Goal: Transaction & Acquisition: Purchase product/service

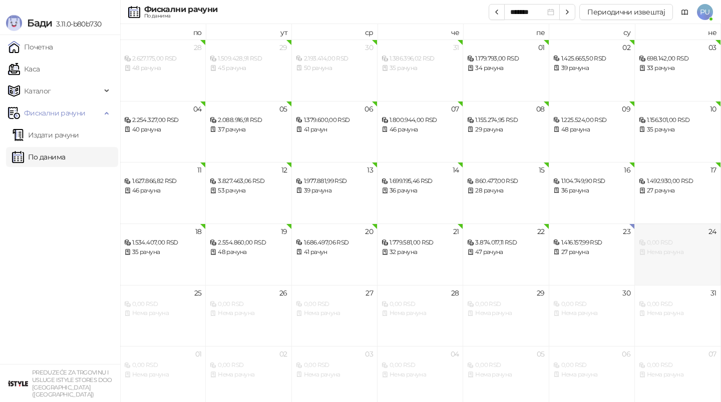
click at [659, 245] on div "0,00 RSD" at bounding box center [677, 243] width 77 height 10
click at [45, 43] on link "Почетна" at bounding box center [30, 47] width 45 height 20
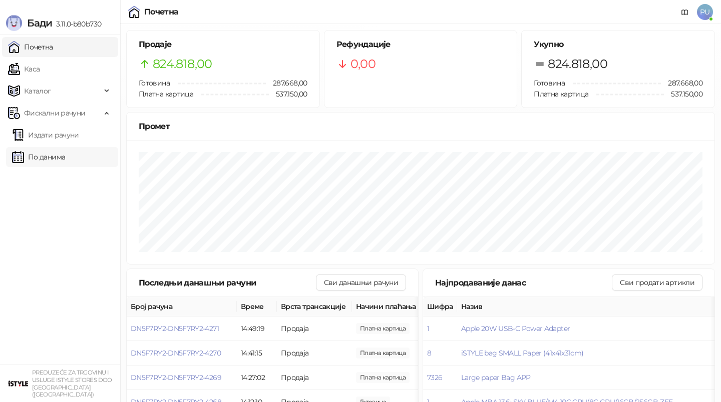
click at [65, 154] on link "По данима" at bounding box center [38, 157] width 53 height 20
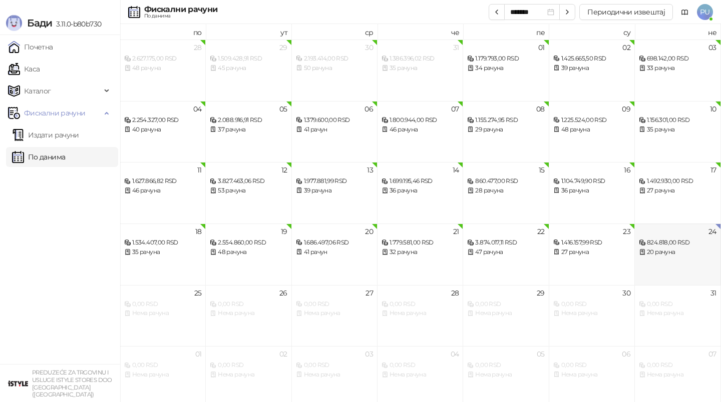
click at [655, 244] on div "824.818,00 RSD" at bounding box center [677, 243] width 77 height 10
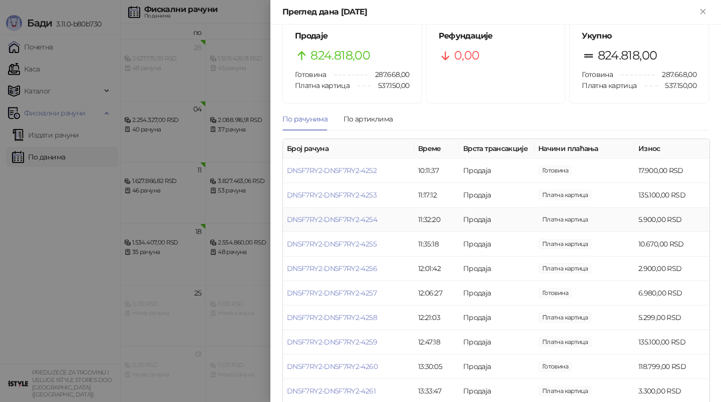
scroll to position [22, 0]
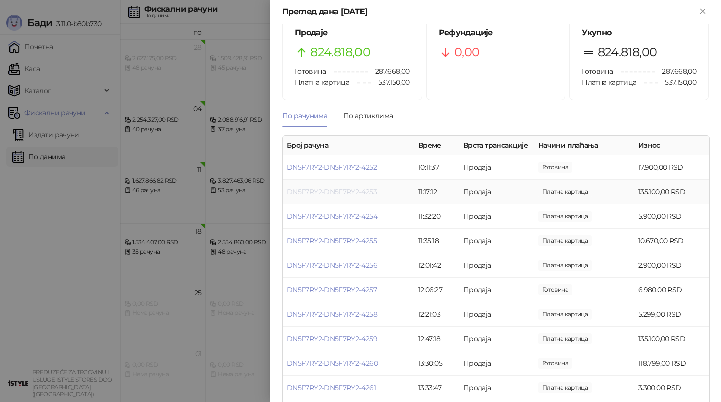
click at [349, 196] on link "DN5F7RY2-DN5F7RY2-4253" at bounding box center [332, 192] width 90 height 9
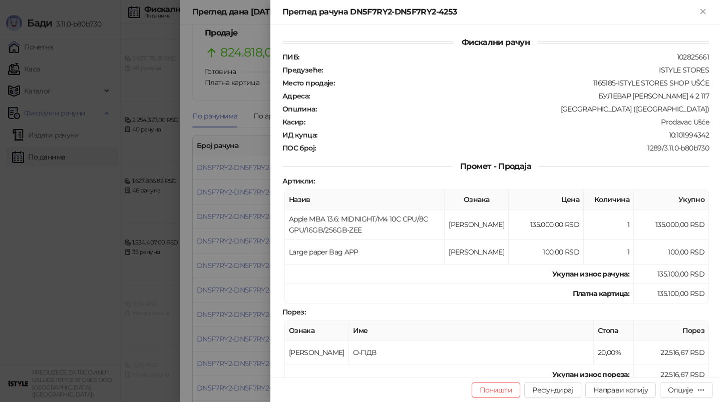
click at [260, 219] on div at bounding box center [360, 201] width 721 height 402
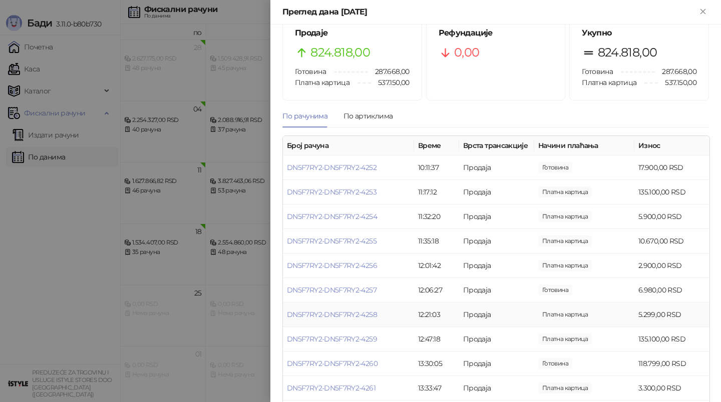
scroll to position [59, 0]
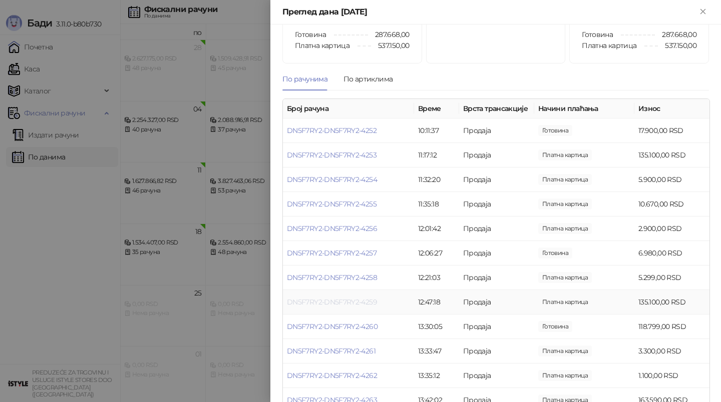
click at [352, 306] on link "DN5F7RY2-DN5F7RY2-4259" at bounding box center [332, 302] width 90 height 9
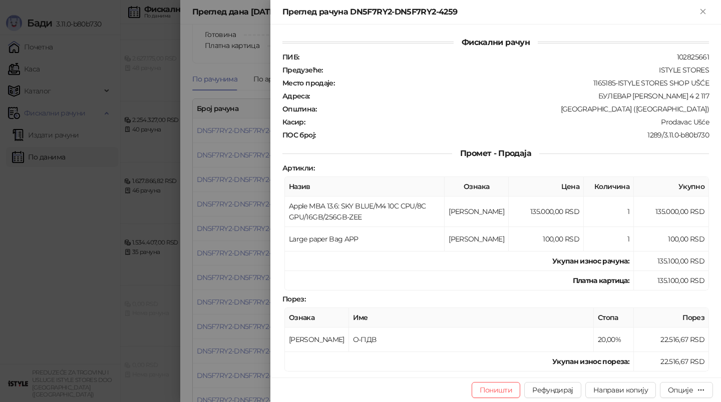
click at [253, 266] on div at bounding box center [360, 201] width 721 height 402
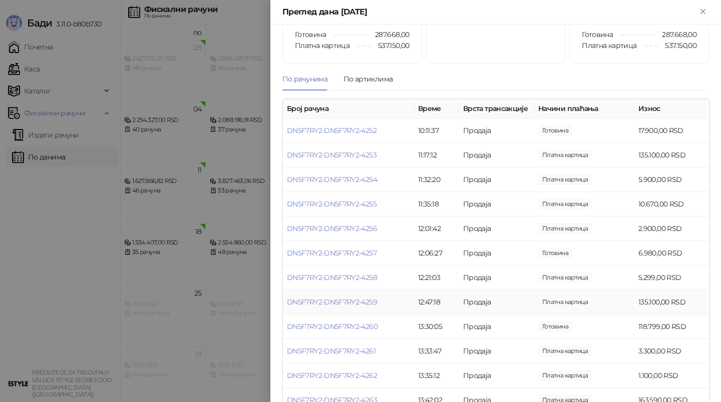
scroll to position [81, 0]
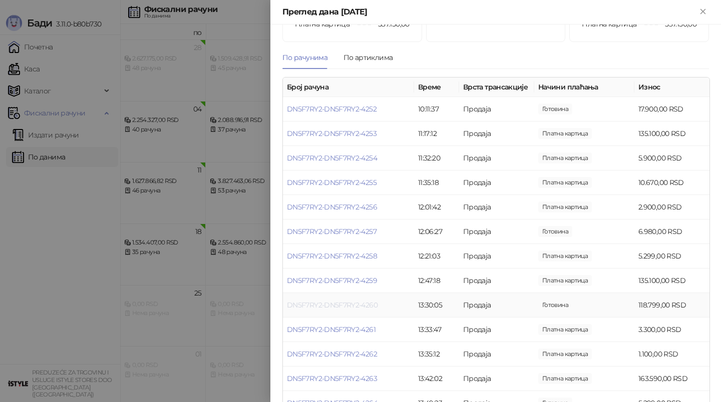
click at [336, 301] on link "DN5F7RY2-DN5F7RY2-4260" at bounding box center [332, 305] width 91 height 9
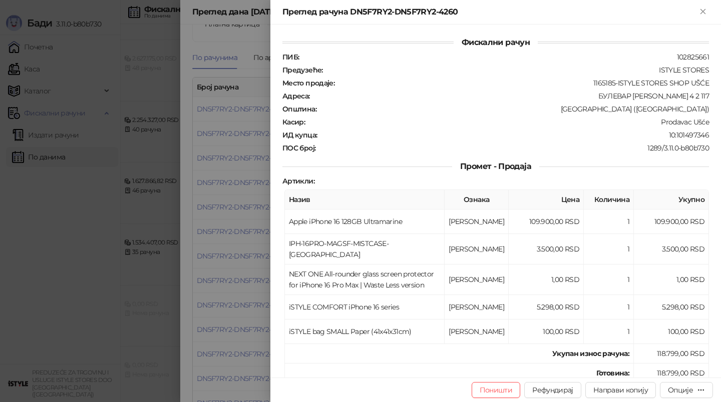
click at [241, 263] on div at bounding box center [360, 201] width 721 height 402
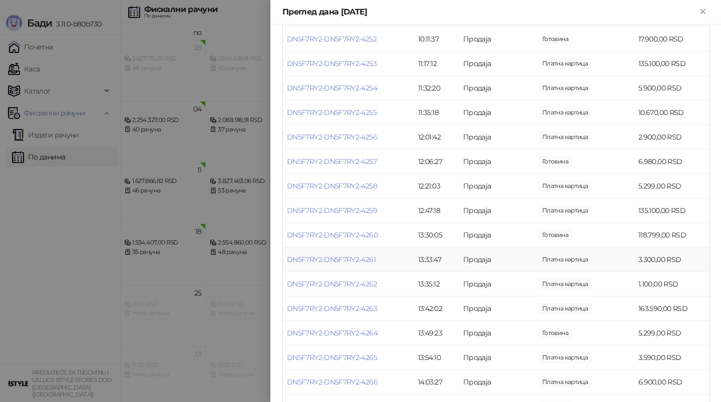
scroll to position [154, 0]
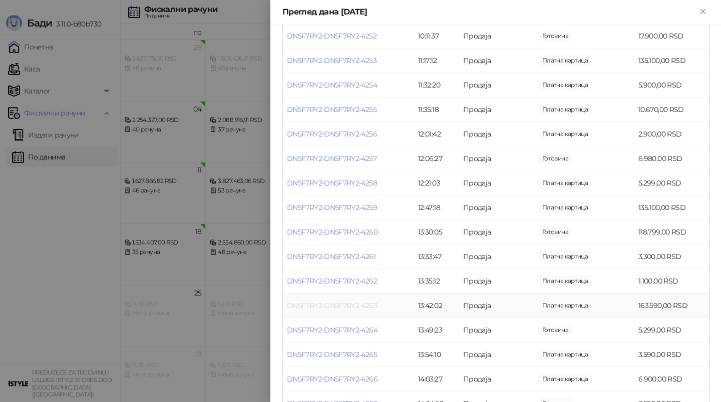
click at [362, 304] on link "DN5F7RY2-DN5F7RY2-4263" at bounding box center [332, 305] width 90 height 9
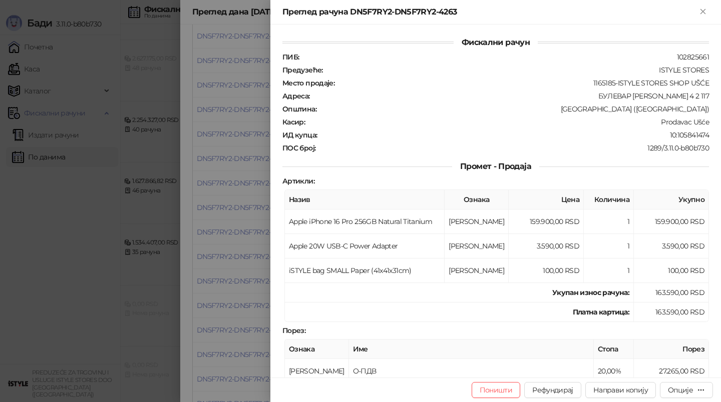
click at [251, 278] on div at bounding box center [360, 201] width 721 height 402
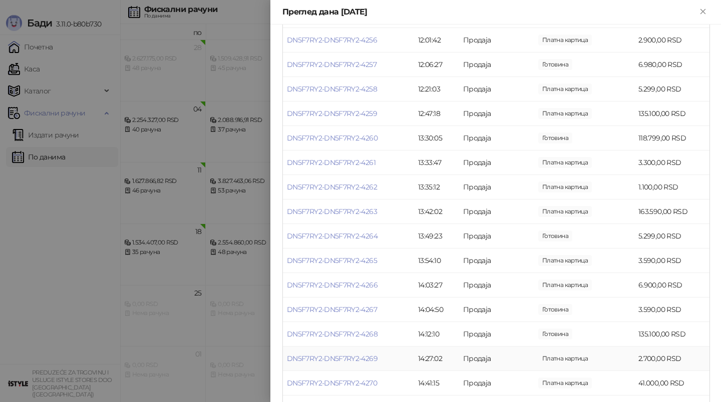
scroll to position [257, 0]
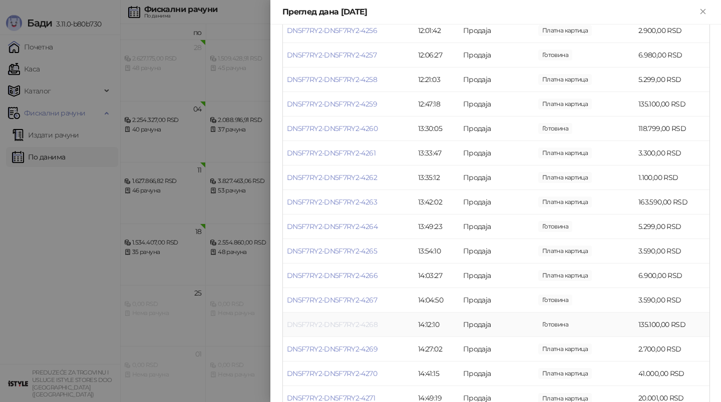
click at [341, 327] on link "DN5F7RY2-DN5F7RY2-4268" at bounding box center [332, 324] width 91 height 9
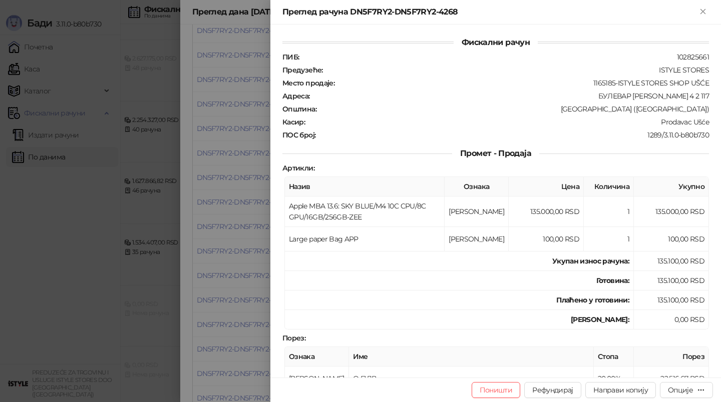
click at [234, 281] on div at bounding box center [360, 201] width 721 height 402
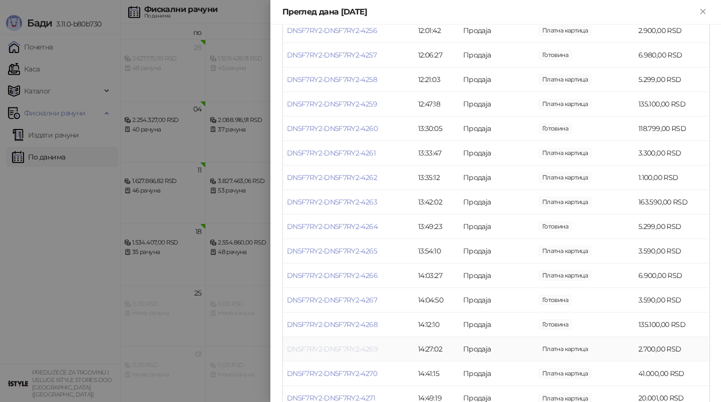
scroll to position [278, 0]
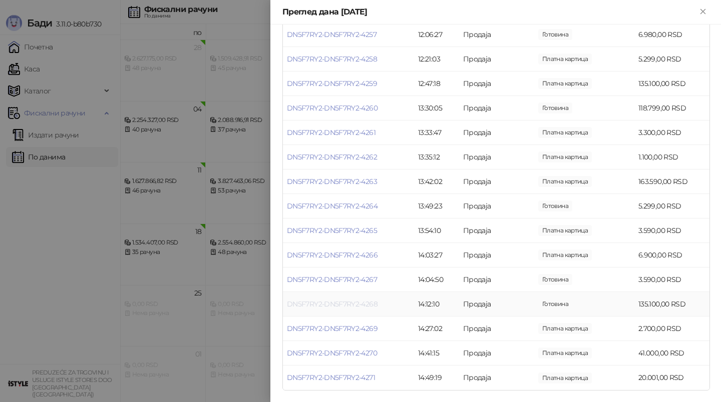
click at [318, 300] on link "DN5F7RY2-DN5F7RY2-4268" at bounding box center [332, 304] width 91 height 9
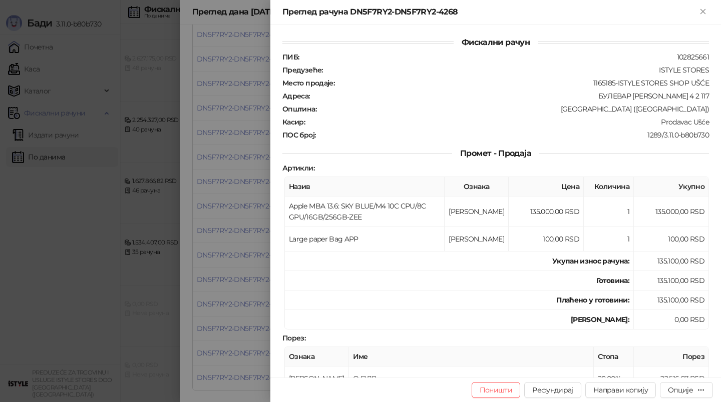
click at [166, 275] on div at bounding box center [360, 201] width 721 height 402
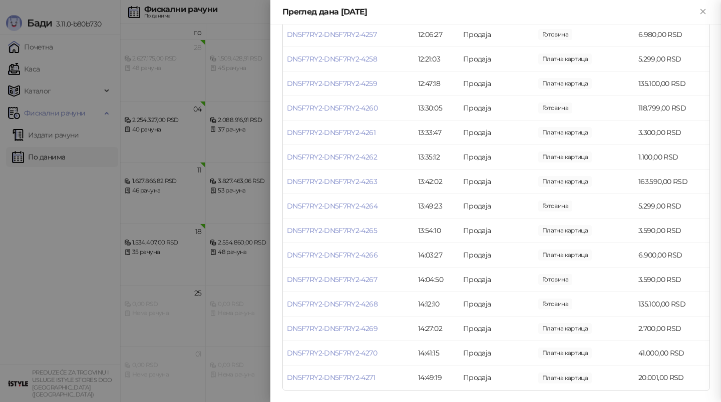
click at [180, 270] on div at bounding box center [360, 201] width 721 height 402
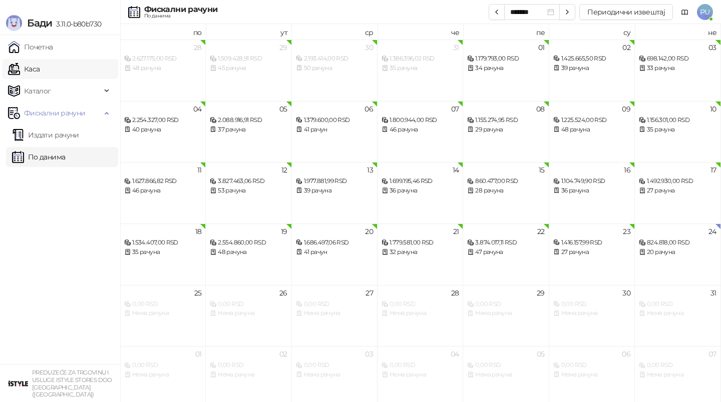
click at [40, 70] on link "Каса" at bounding box center [24, 69] width 32 height 20
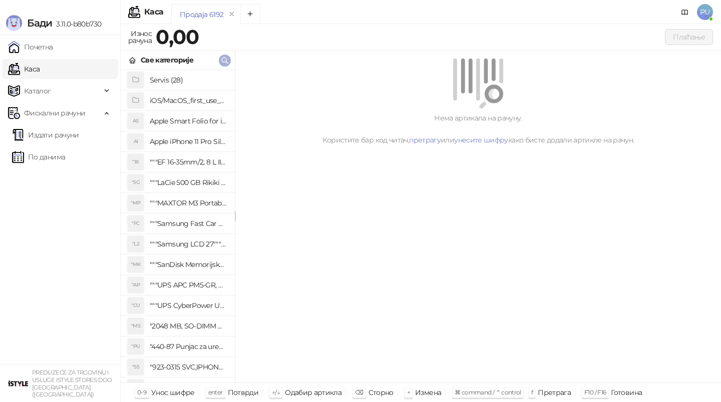
click at [225, 59] on icon "button" at bounding box center [225, 61] width 8 height 8
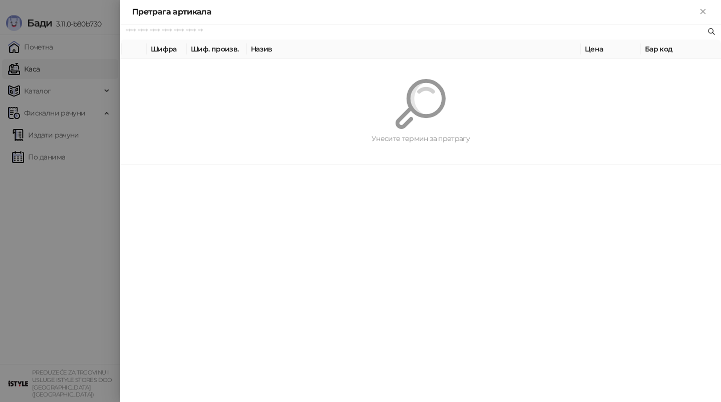
paste input "*********"
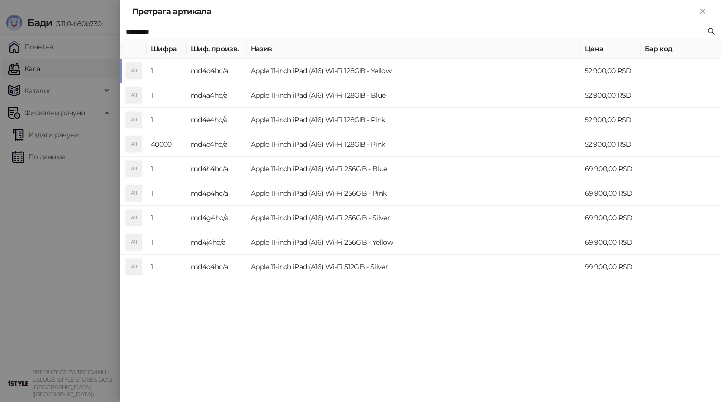
click at [435, 62] on td "Apple 11-inch iPad (A16) Wi-Fi 128GB - Yellow" at bounding box center [414, 71] width 334 height 25
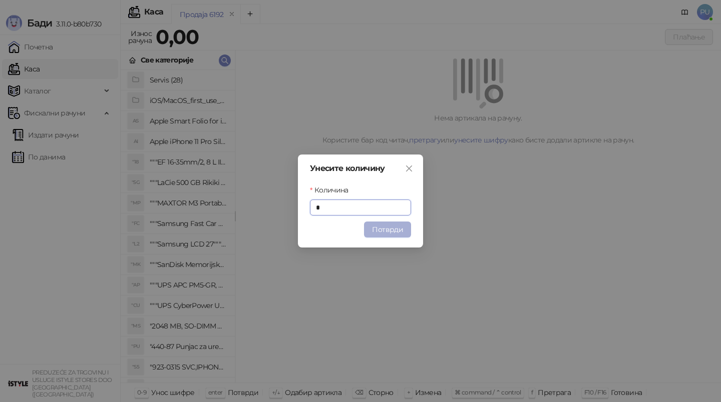
click at [399, 233] on button "Потврди" at bounding box center [387, 230] width 47 height 16
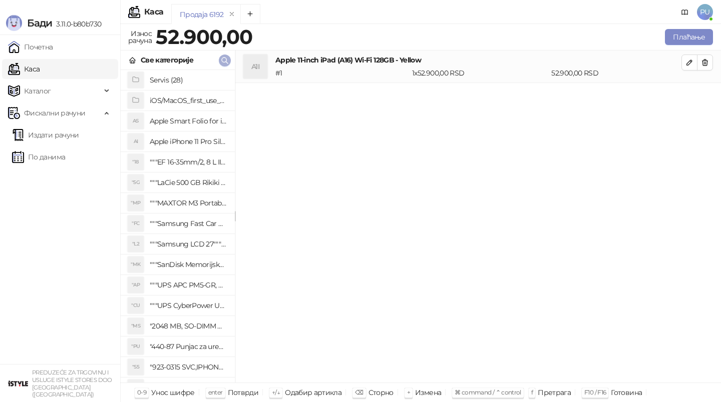
click at [221, 57] on icon "button" at bounding box center [225, 61] width 8 height 8
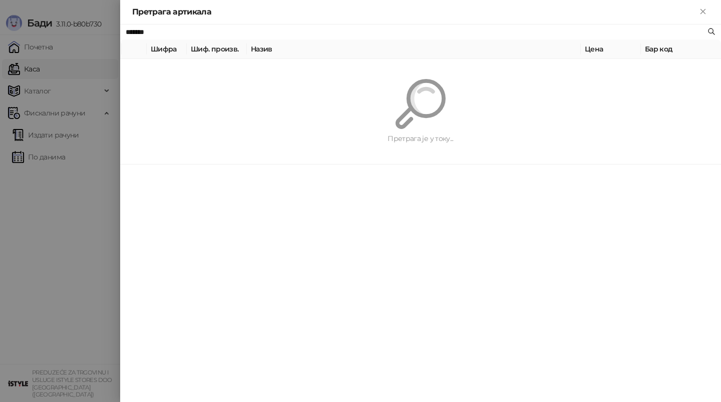
type input "*******"
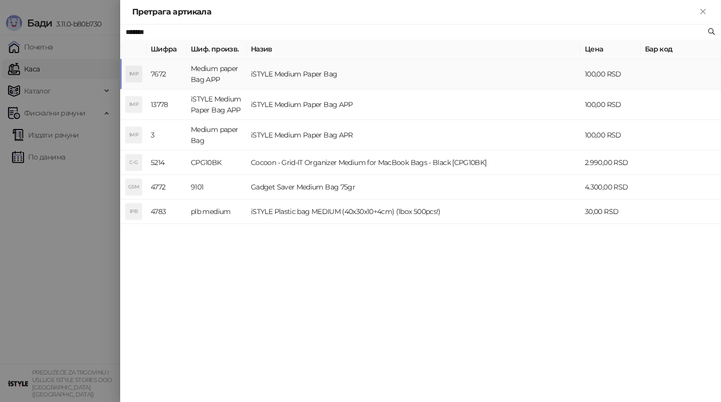
click at [397, 78] on td "iSTYLE Medium Paper Bag" at bounding box center [414, 74] width 334 height 31
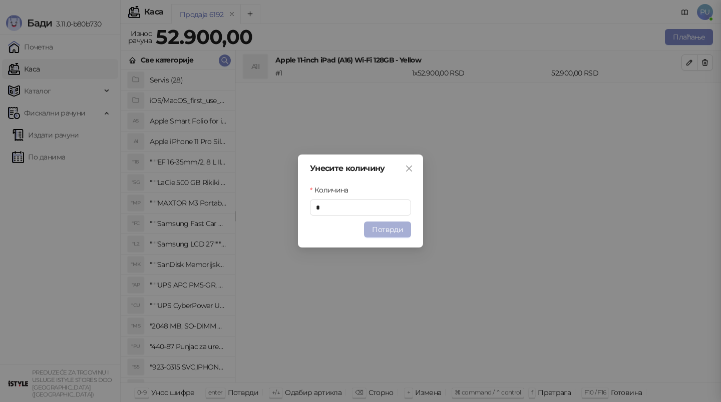
click at [383, 227] on button "Потврди" at bounding box center [387, 230] width 47 height 16
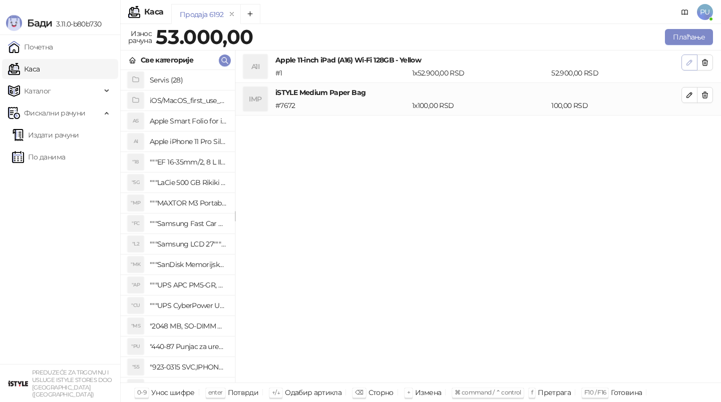
click at [689, 66] on span "button" at bounding box center [689, 63] width 8 height 10
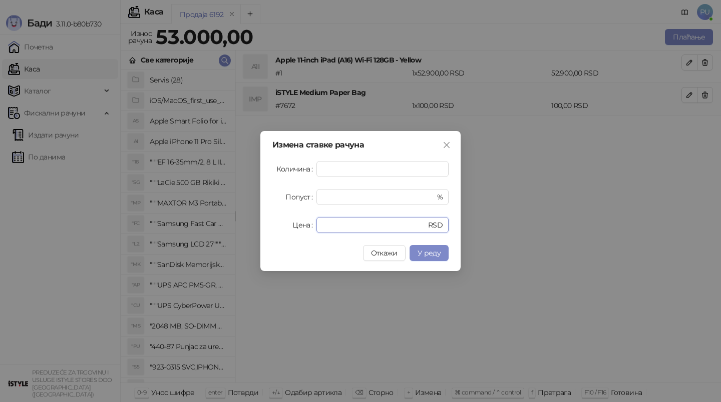
drag, startPoint x: 355, startPoint y: 228, endPoint x: 263, endPoint y: 228, distance: 91.6
click at [263, 228] on div "Измена ставке рачуна Количина * Попуст * % Цена ***** RSD Откажи У реду" at bounding box center [360, 201] width 200 height 140
paste input "***"
type input "*****"
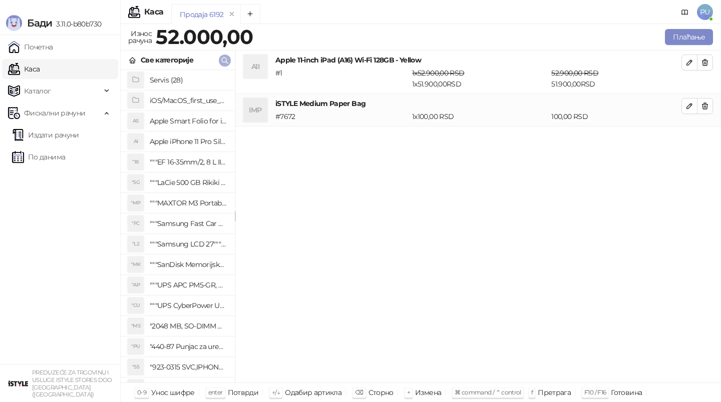
click at [225, 61] on icon "button" at bounding box center [225, 61] width 8 height 8
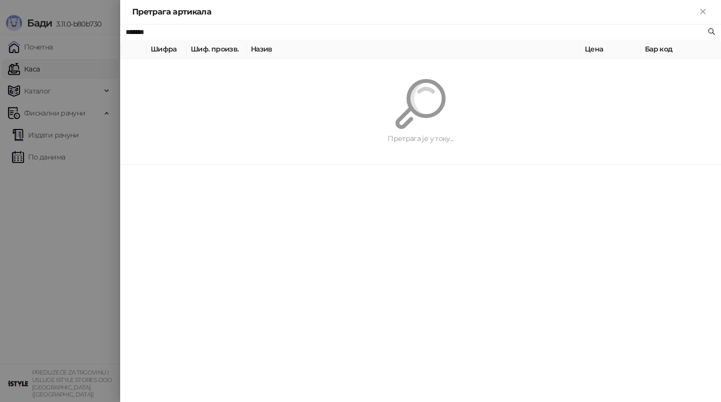
paste input "**********"
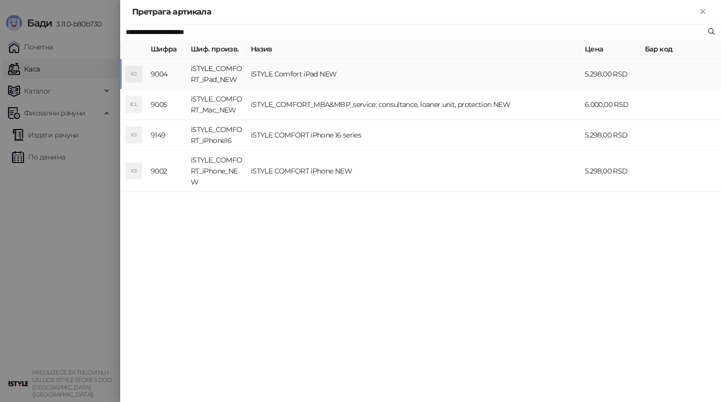
click at [492, 77] on td "iSTYLE Comfort iPad NEW" at bounding box center [414, 74] width 334 height 31
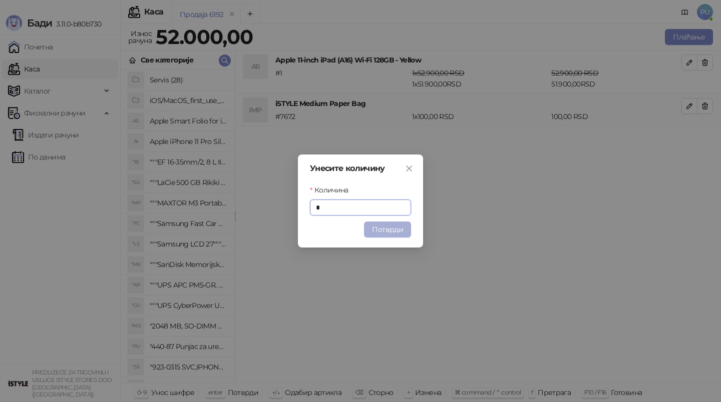
click at [384, 224] on button "Потврди" at bounding box center [387, 230] width 47 height 16
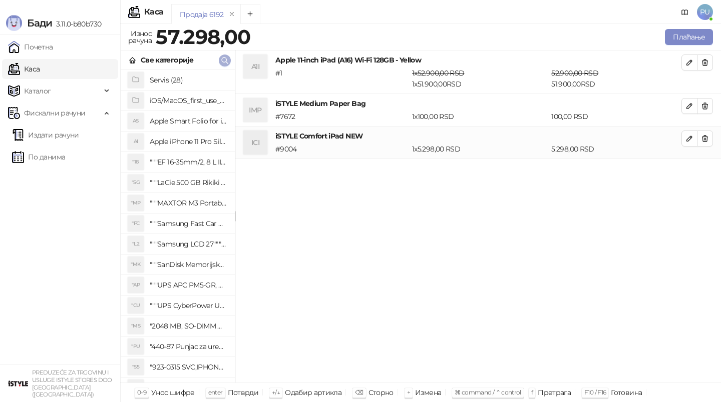
click at [229, 60] on button "button" at bounding box center [225, 61] width 12 height 12
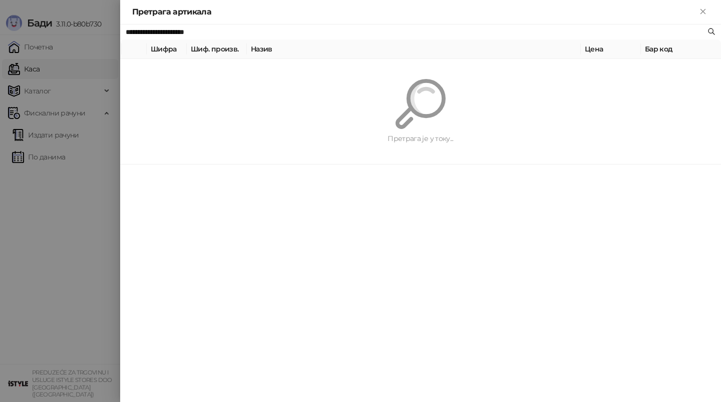
paste input "text"
type input "**********"
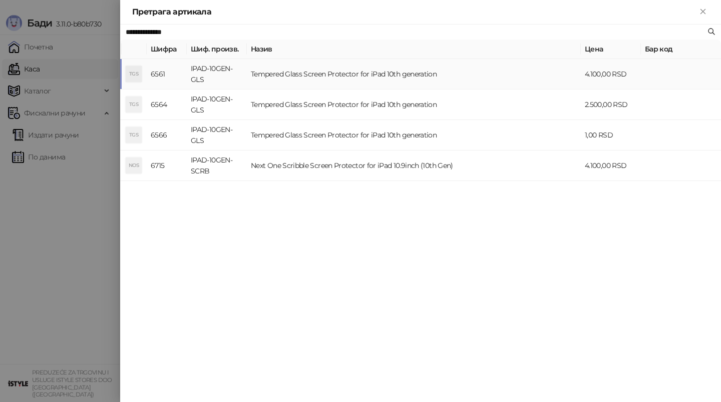
click at [423, 72] on td "Tempered Glass Screen Protector for iPad 10th generation" at bounding box center [414, 74] width 334 height 31
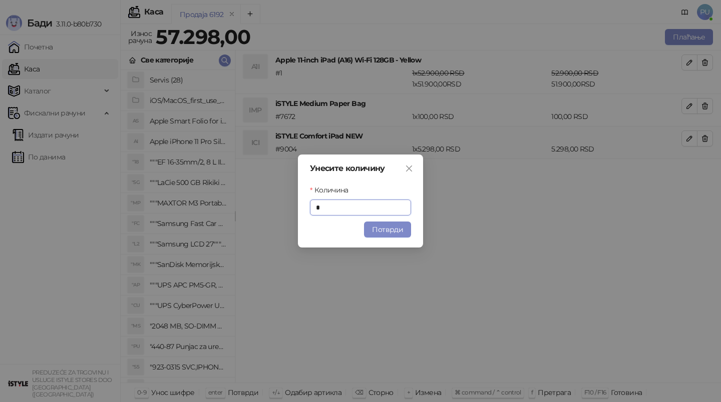
click at [386, 238] on div "Унесите количину Количина * Потврди" at bounding box center [360, 201] width 125 height 93
click at [394, 232] on button "Потврди" at bounding box center [387, 230] width 47 height 16
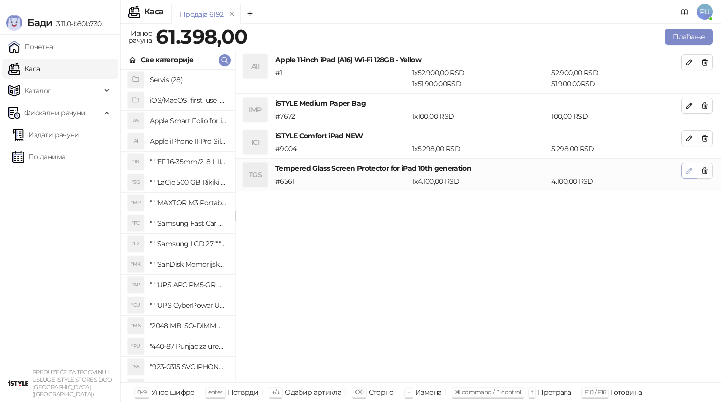
click at [683, 170] on button "button" at bounding box center [689, 171] width 16 height 16
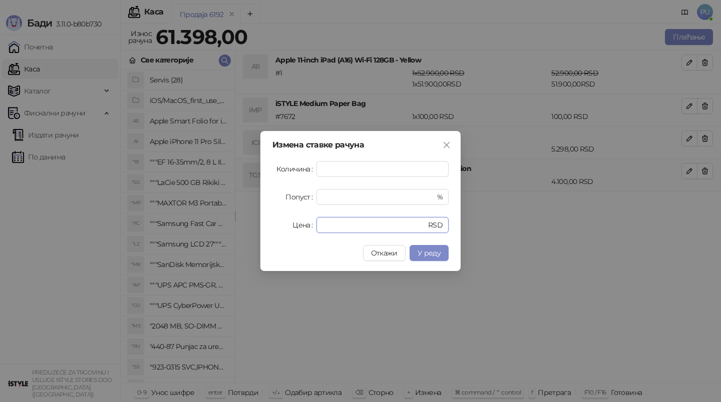
drag, startPoint x: 362, startPoint y: 225, endPoint x: 268, endPoint y: 225, distance: 94.1
click at [268, 225] on div "Измена ставке рачуна Количина * Попуст * % Цена **** RSD Откажи У реду" at bounding box center [360, 201] width 200 height 140
type input "*"
click at [426, 257] on button "У реду" at bounding box center [428, 253] width 39 height 16
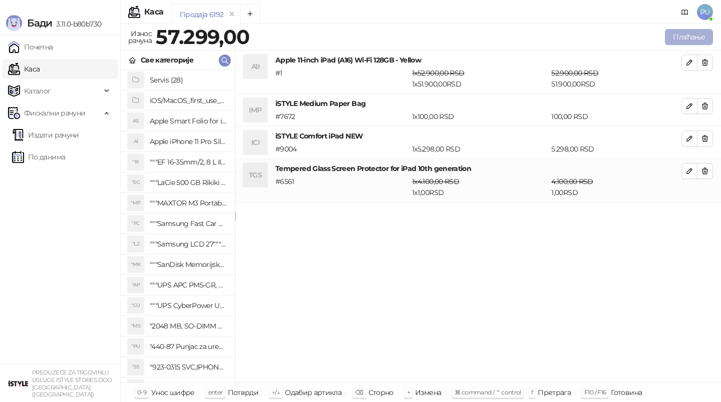
click at [693, 34] on button "Плаћање" at bounding box center [689, 37] width 48 height 16
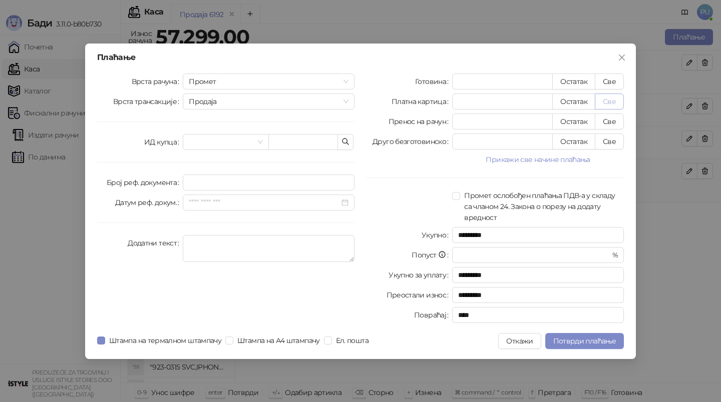
click at [618, 101] on button "Све" at bounding box center [609, 102] width 29 height 16
type input "*****"
type input "****"
click at [584, 340] on span "Потврди плаћање" at bounding box center [584, 341] width 63 height 9
